Goal: Information Seeking & Learning: Check status

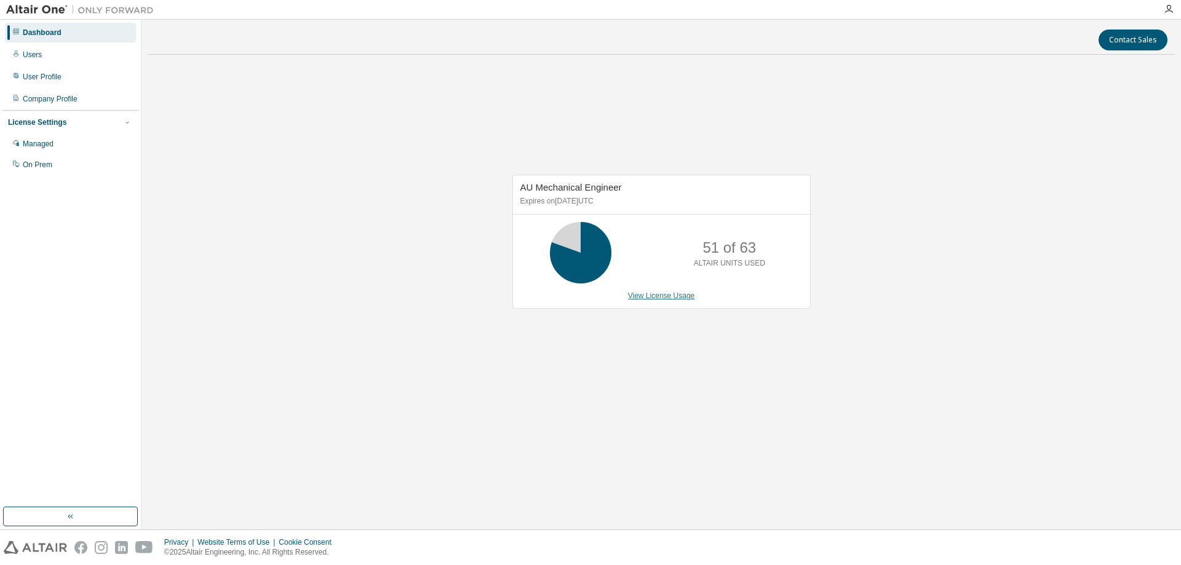
click at [682, 300] on link "View License Usage" at bounding box center [661, 296] width 67 height 9
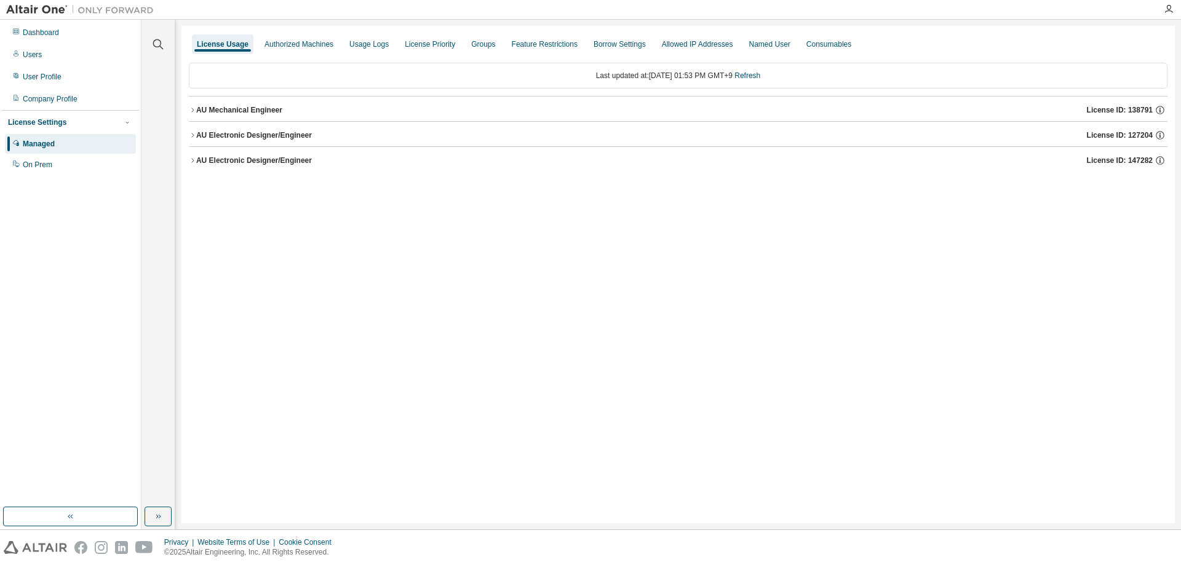
click at [237, 112] on div "AU Mechanical Engineer" at bounding box center [239, 110] width 86 height 10
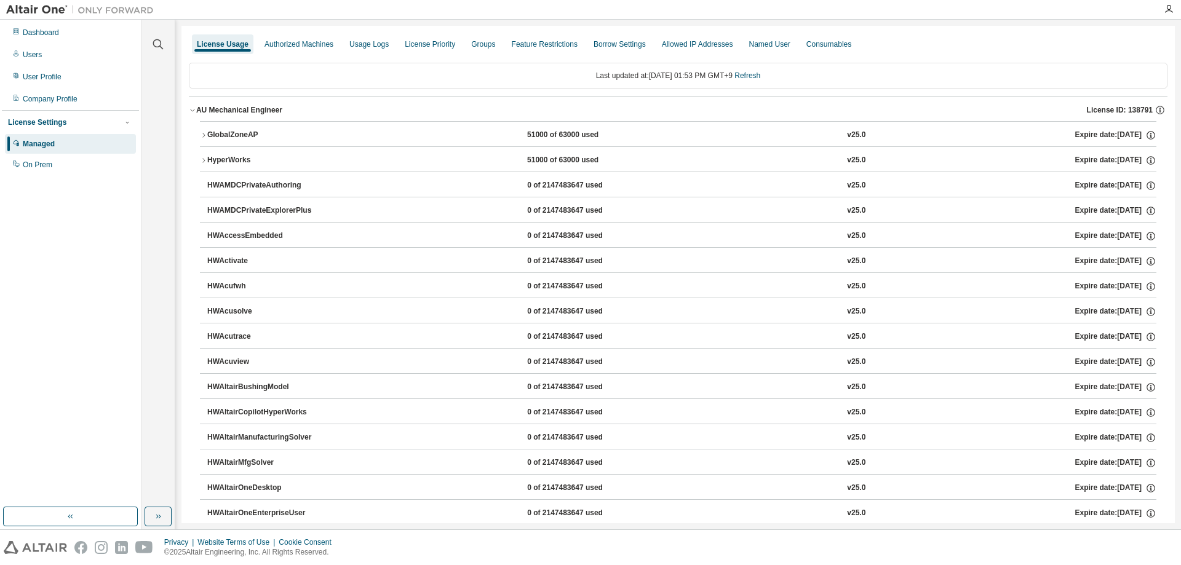
click at [219, 131] on div "GlobalZoneAP" at bounding box center [262, 135] width 111 height 11
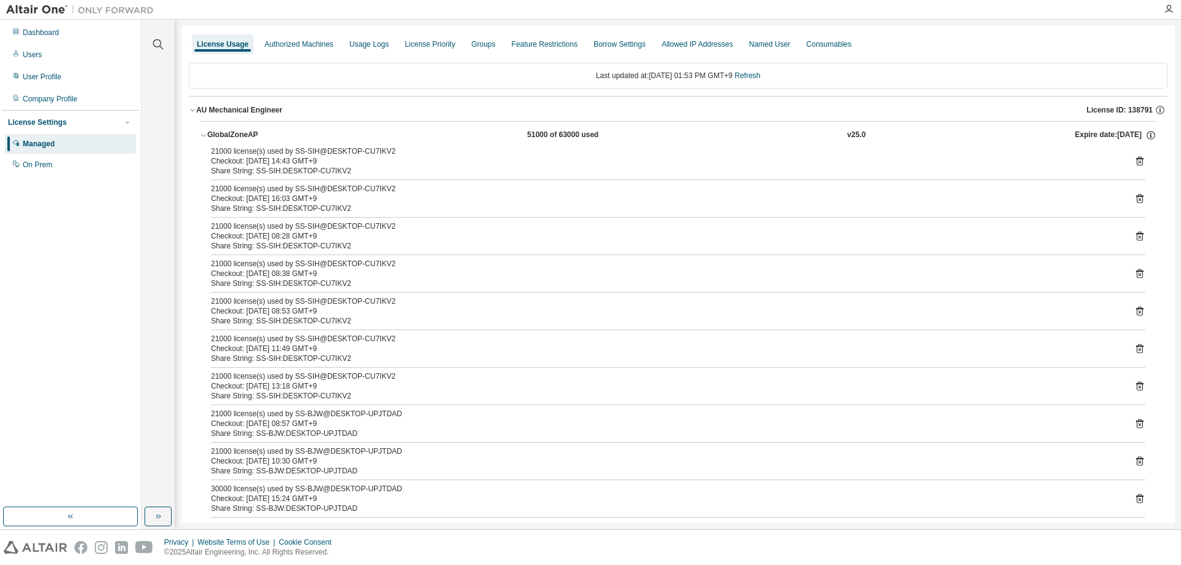
scroll to position [123, 0]
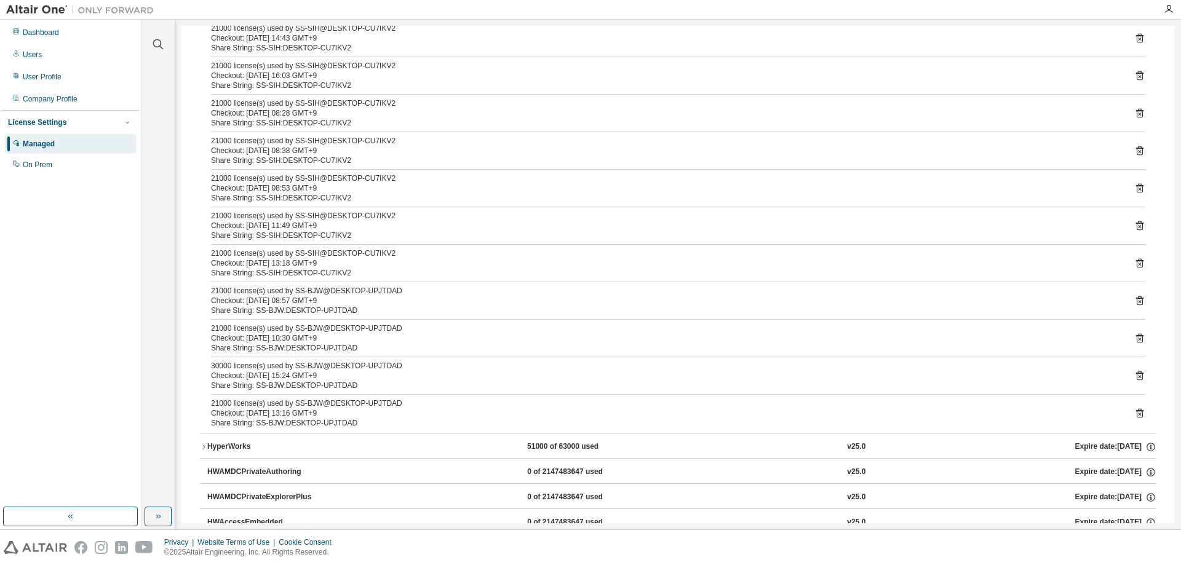
drag, startPoint x: 305, startPoint y: 367, endPoint x: 326, endPoint y: 376, distance: 22.9
click at [326, 376] on div "30000 license(s) used by SS-BJW@DESKTOP-UPJTDAD Checkout: 2025-08-13 15:24 GMT+9" at bounding box center [663, 371] width 905 height 20
click at [326, 376] on div "Checkout: 2025-08-13 15:24 GMT+9" at bounding box center [663, 376] width 905 height 10
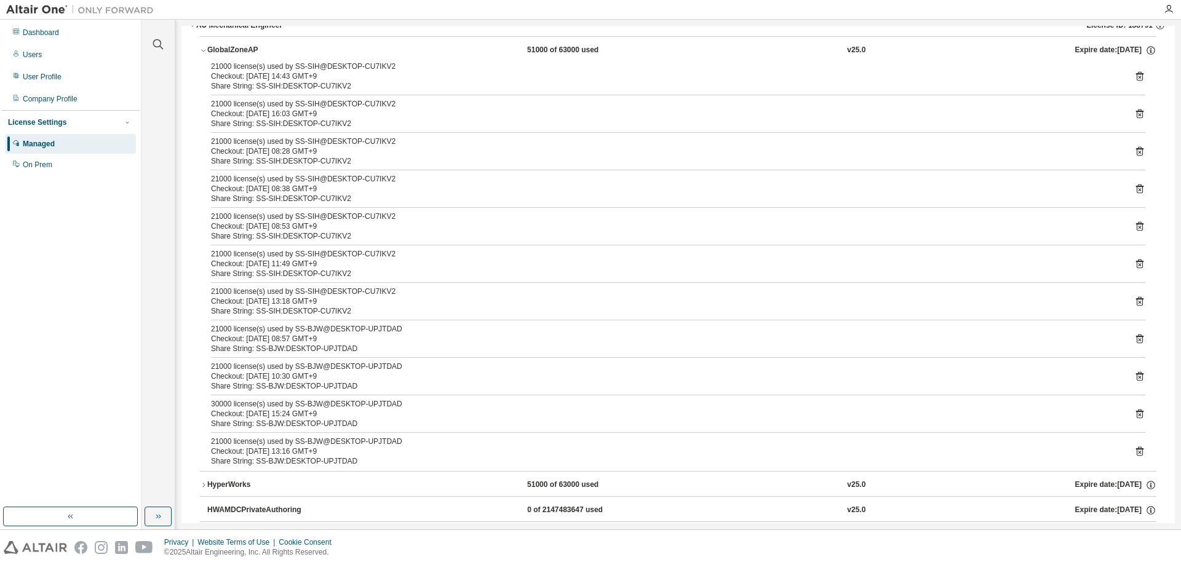
scroll to position [0, 0]
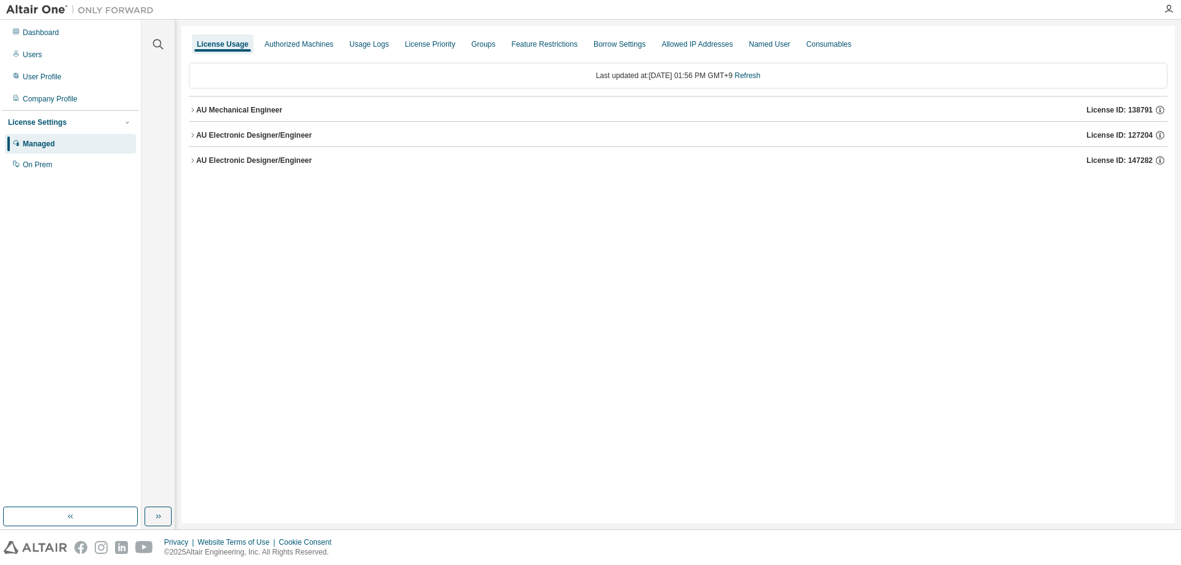
click at [260, 113] on div "AU Mechanical Engineer" at bounding box center [239, 110] width 86 height 10
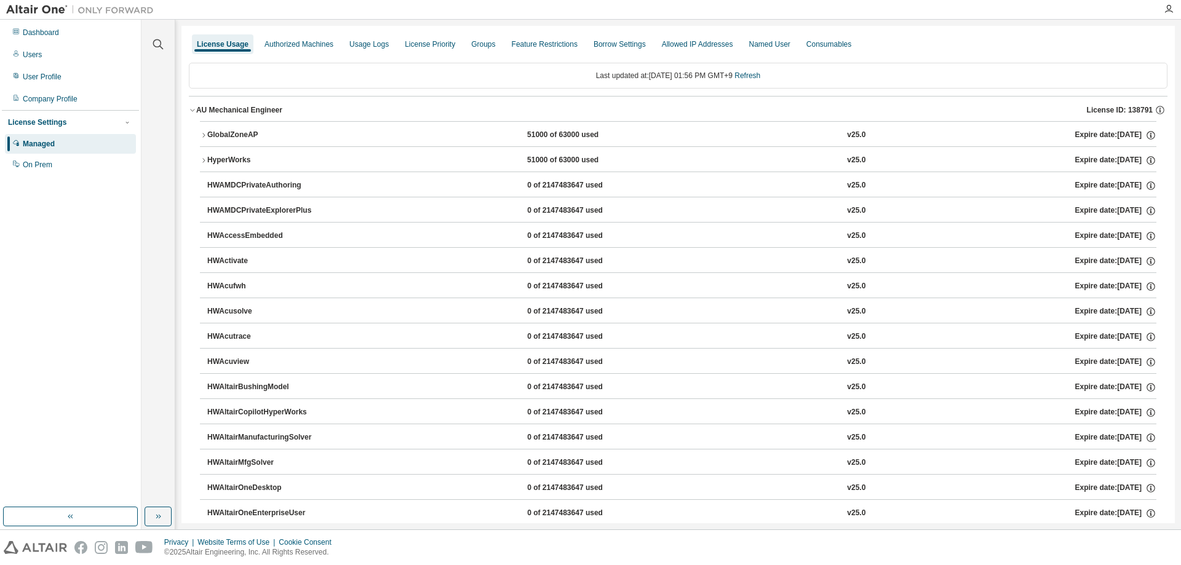
click at [25, 125] on div "License Settings" at bounding box center [37, 122] width 58 height 10
click at [25, 13] on img at bounding box center [83, 10] width 154 height 12
